Goal: Task Accomplishment & Management: Use online tool/utility

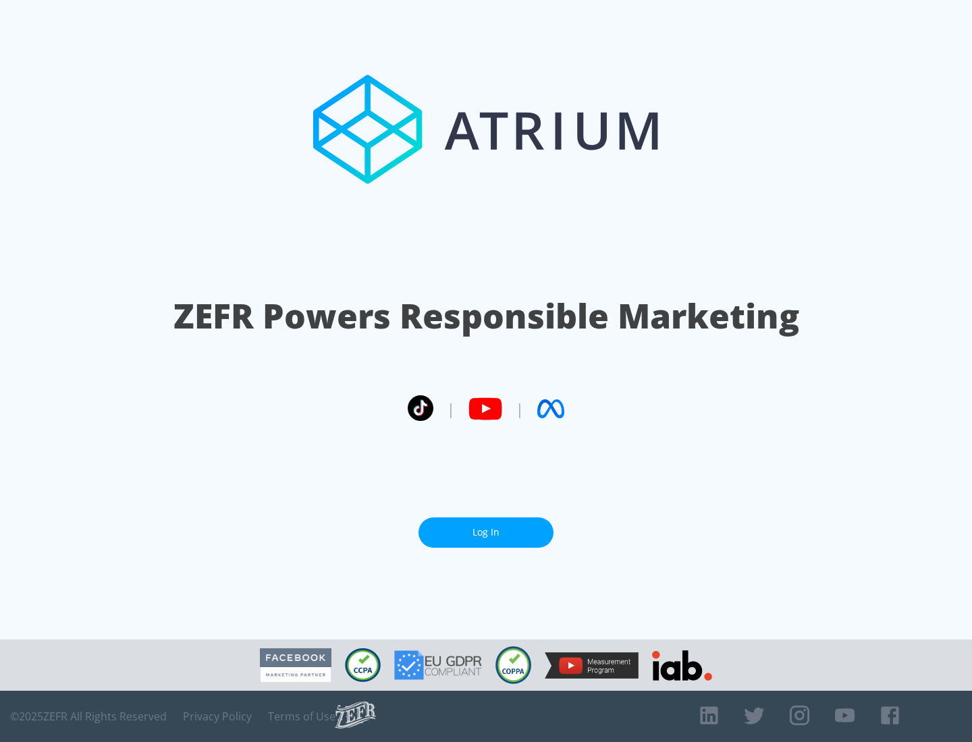
click at [486, 532] on link "Log In" at bounding box center [485, 533] width 135 height 30
